Goal: Task Accomplishment & Management: Use online tool/utility

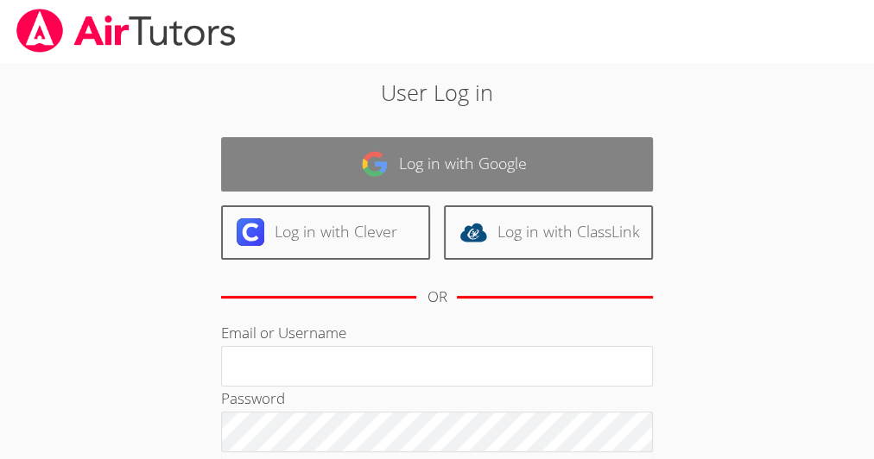
click at [439, 171] on link "Log in with Google" at bounding box center [437, 164] width 432 height 54
click at [429, 155] on link "Log in with Google" at bounding box center [437, 164] width 432 height 54
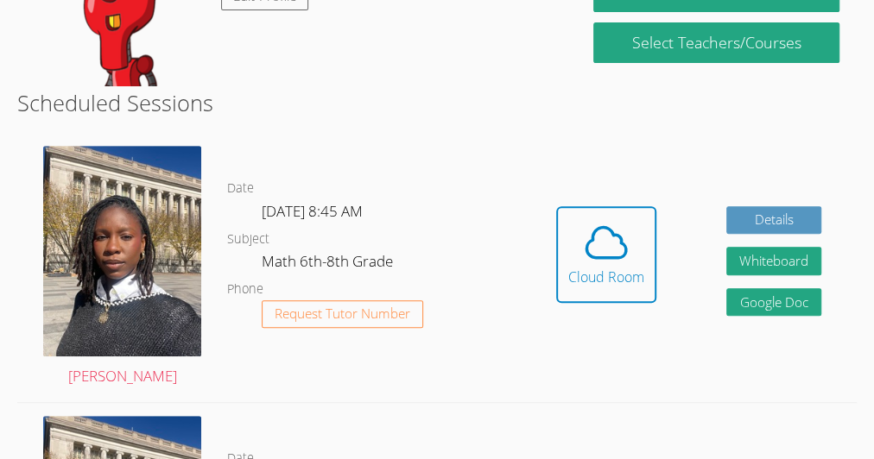
scroll to position [319, 0]
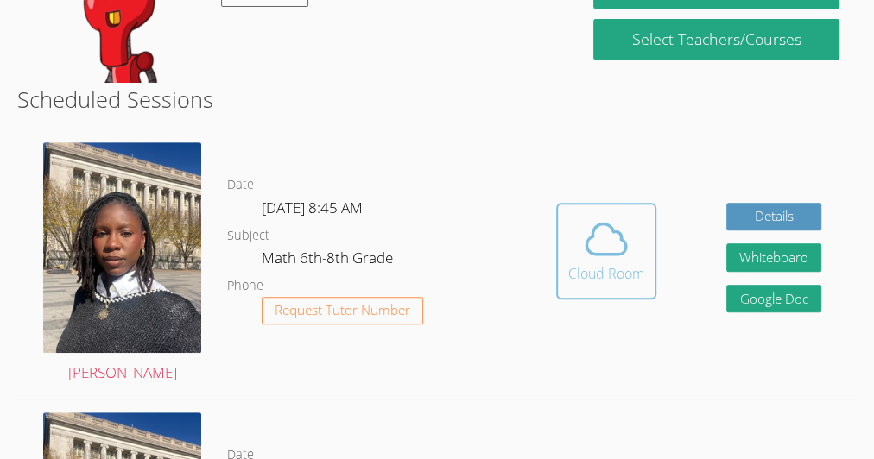
click at [605, 249] on icon at bounding box center [606, 239] width 48 height 48
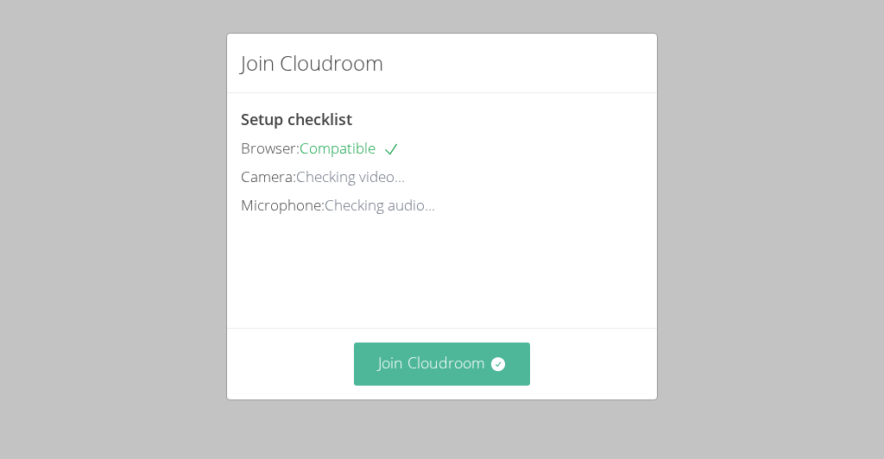
click at [442, 371] on button "Join Cloudroom" at bounding box center [442, 364] width 177 height 42
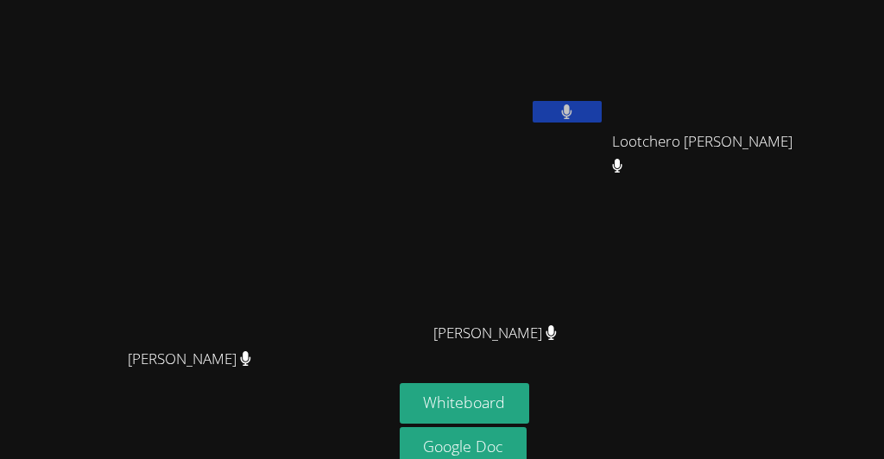
click at [385, 158] on main "[PERSON_NAME] [PERSON_NAME]" at bounding box center [196, 268] width 393 height 536
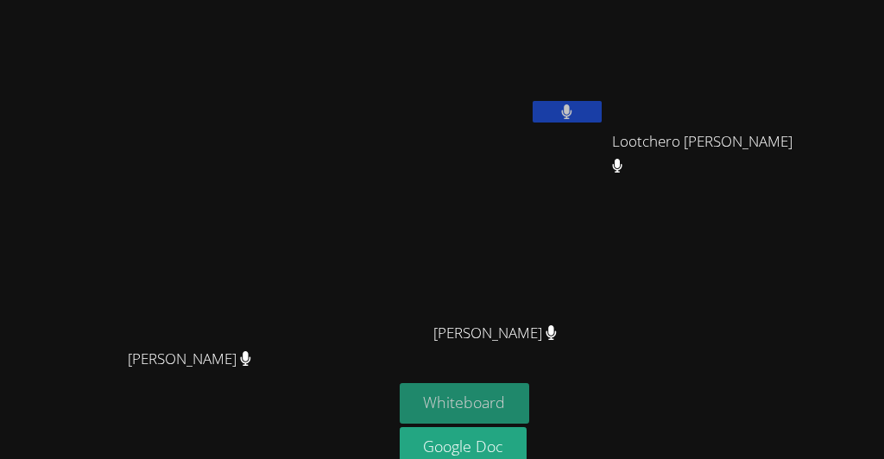
click at [484, 421] on button "Whiteboard" at bounding box center [465, 403] width 130 height 41
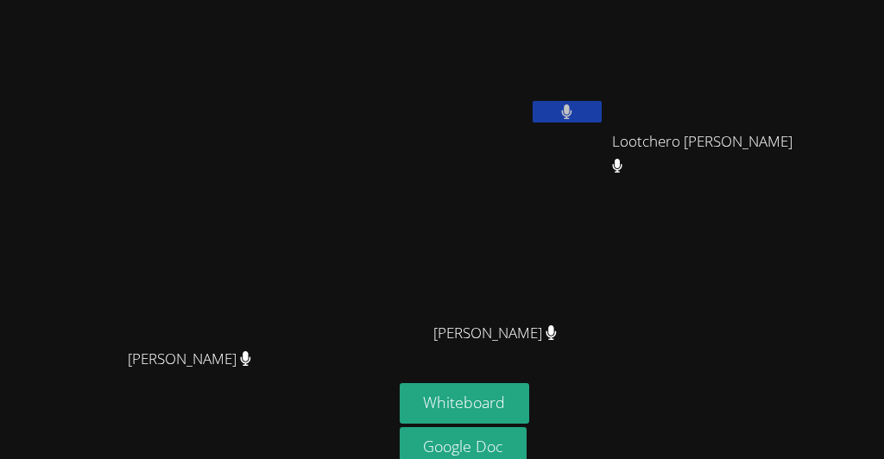
drag, startPoint x: 369, startPoint y: 15, endPoint x: 78, endPoint y: 60, distance: 295.2
click at [78, 60] on div "[PERSON_NAME] [PERSON_NAME]" at bounding box center [196, 268] width 379 height 522
drag, startPoint x: 458, startPoint y: 402, endPoint x: 392, endPoint y: 365, distance: 76.1
click at [400, 365] on div "[PERSON_NAME]" at bounding box center [502, 348] width 205 height 69
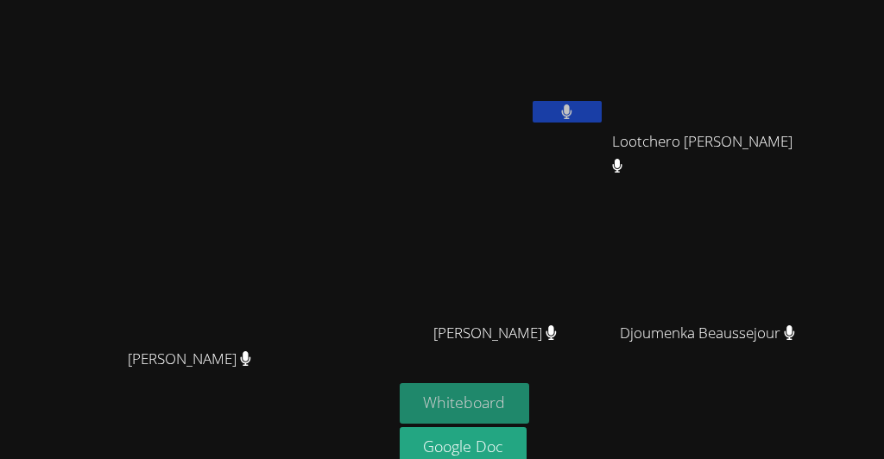
click at [412, 391] on button "Whiteboard" at bounding box center [465, 403] width 130 height 41
